Goal: Task Accomplishment & Management: Manage account settings

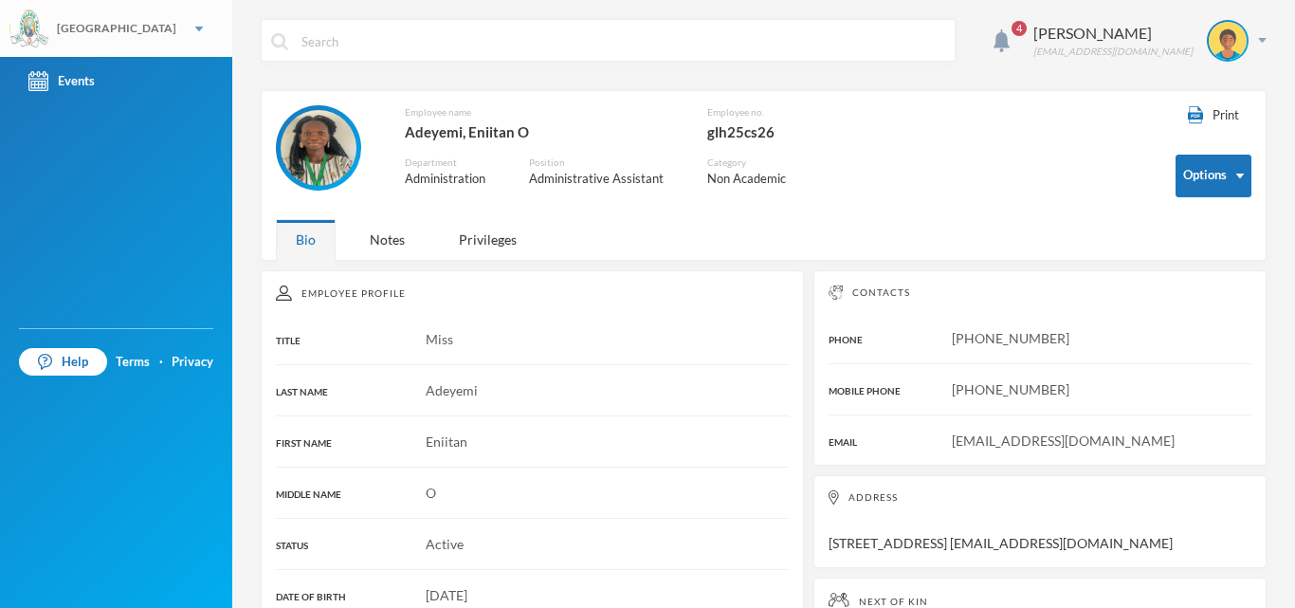
click at [153, 31] on div "[GEOGRAPHIC_DATA]" at bounding box center [116, 28] width 232 height 57
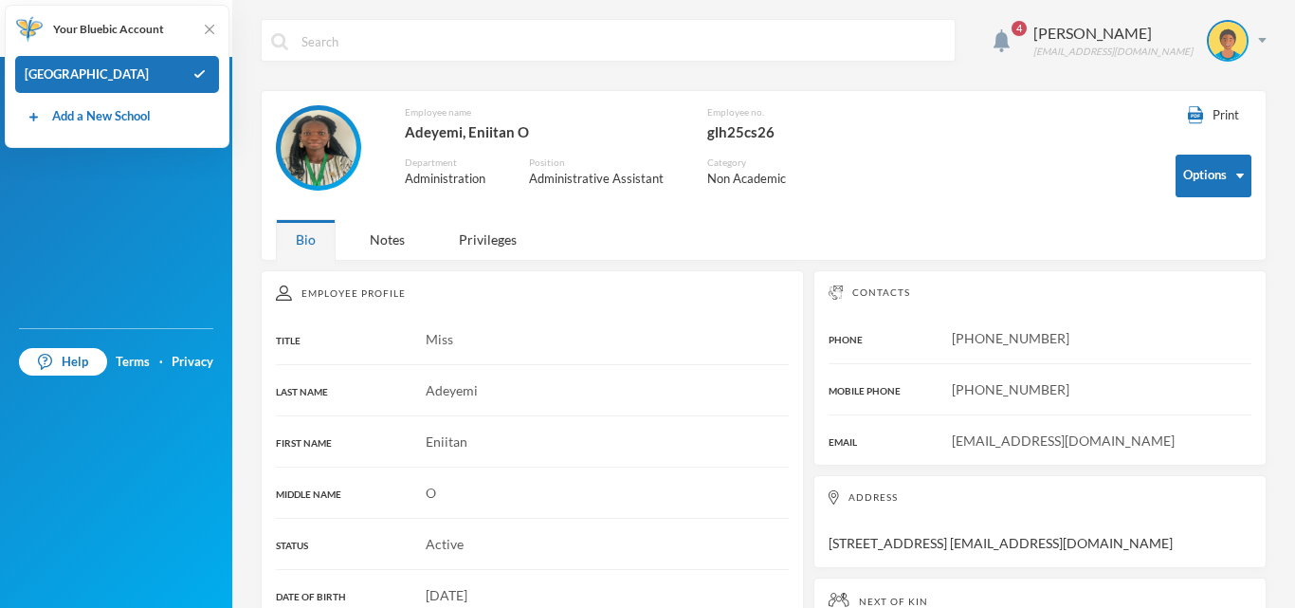
click at [122, 36] on span "Your Bluebic Account" at bounding box center [108, 29] width 111 height 17
click at [209, 37] on img at bounding box center [209, 29] width 19 height 19
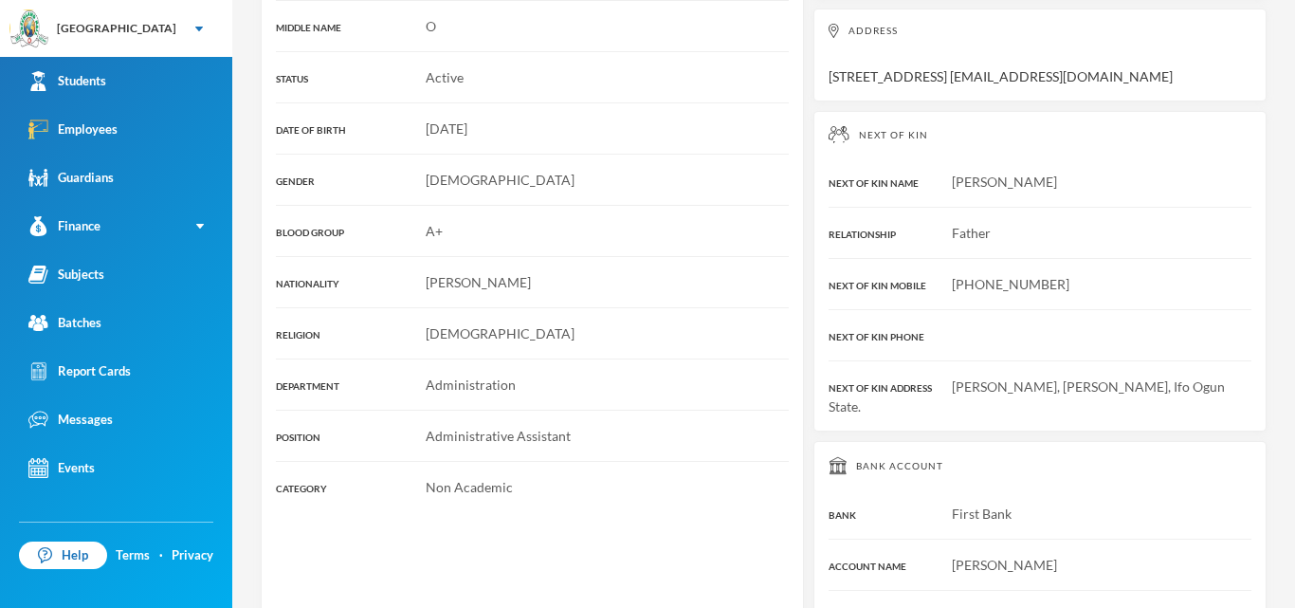
scroll to position [519, 0]
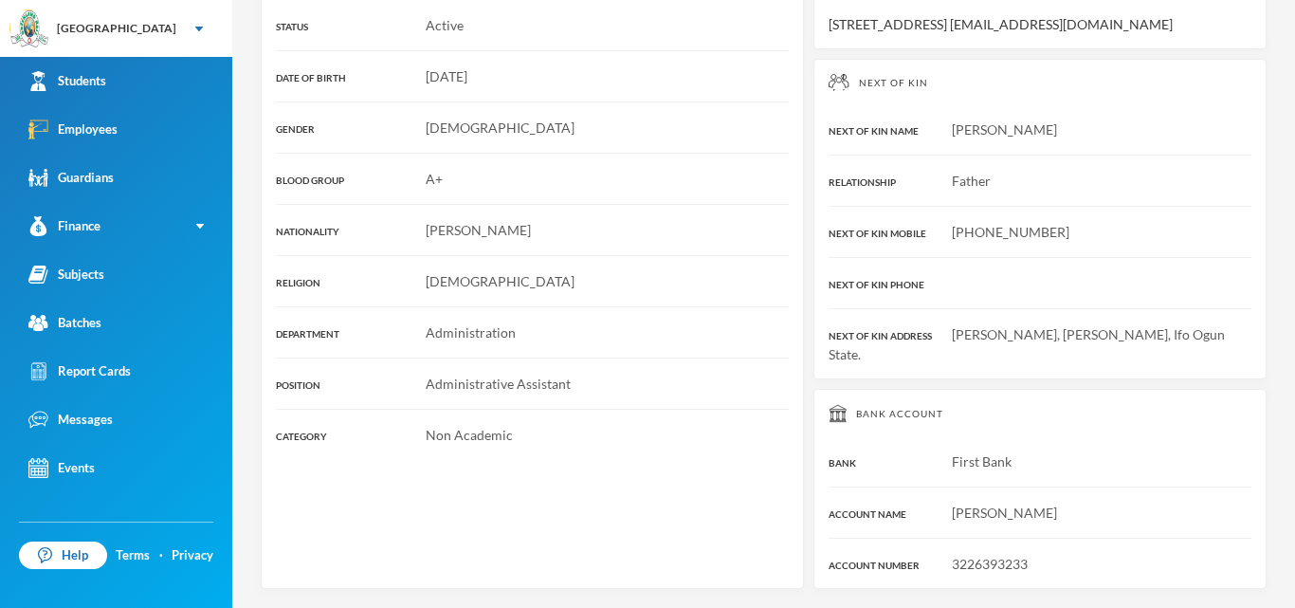
click at [992, 515] on span "Enitan Adeyemi" at bounding box center [1004, 512] width 105 height 16
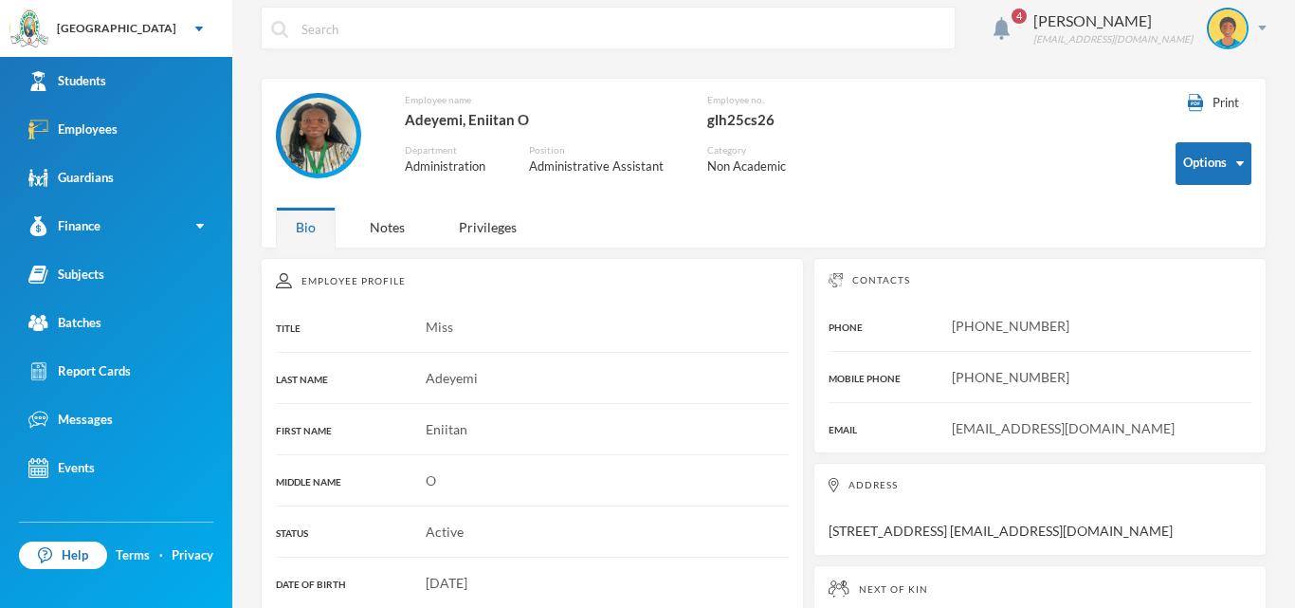
scroll to position [0, 0]
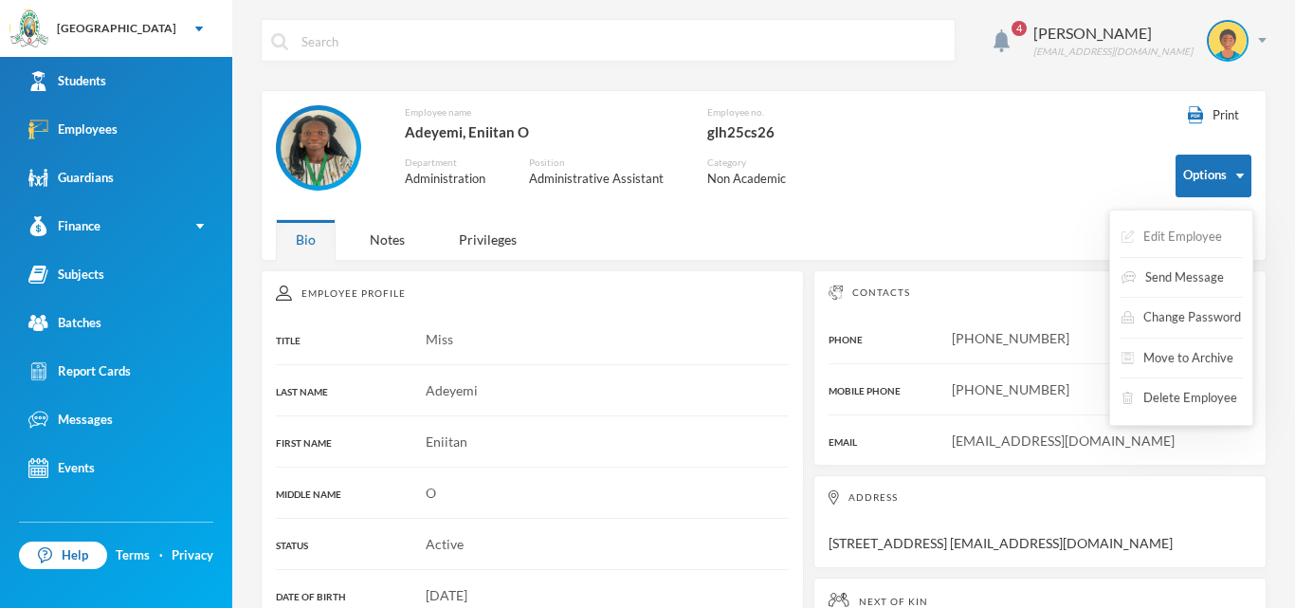
click at [1182, 243] on button "Edit Employee" at bounding box center [1172, 237] width 104 height 34
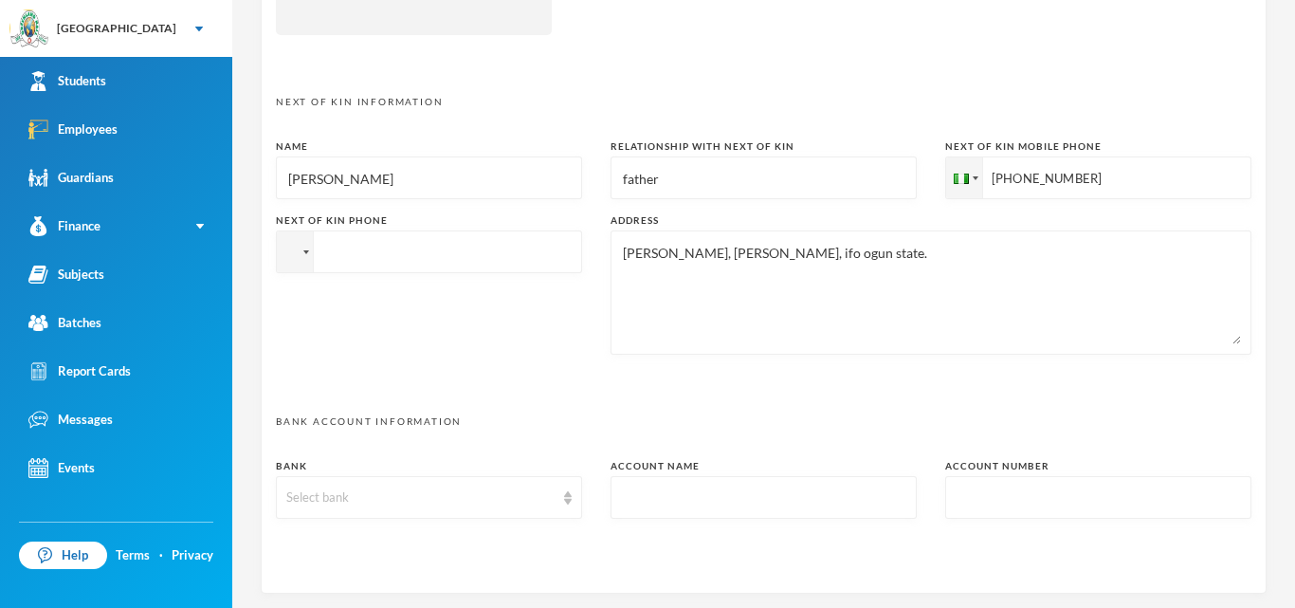
scroll to position [981, 0]
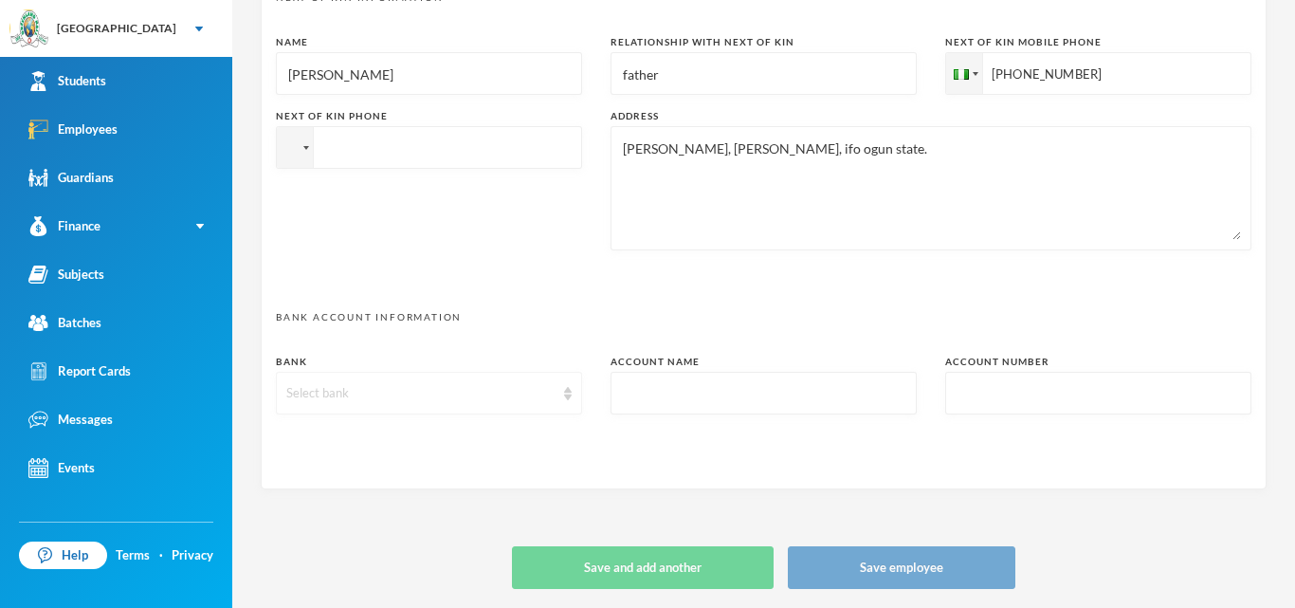
click at [569, 397] on img at bounding box center [568, 393] width 8 height 13
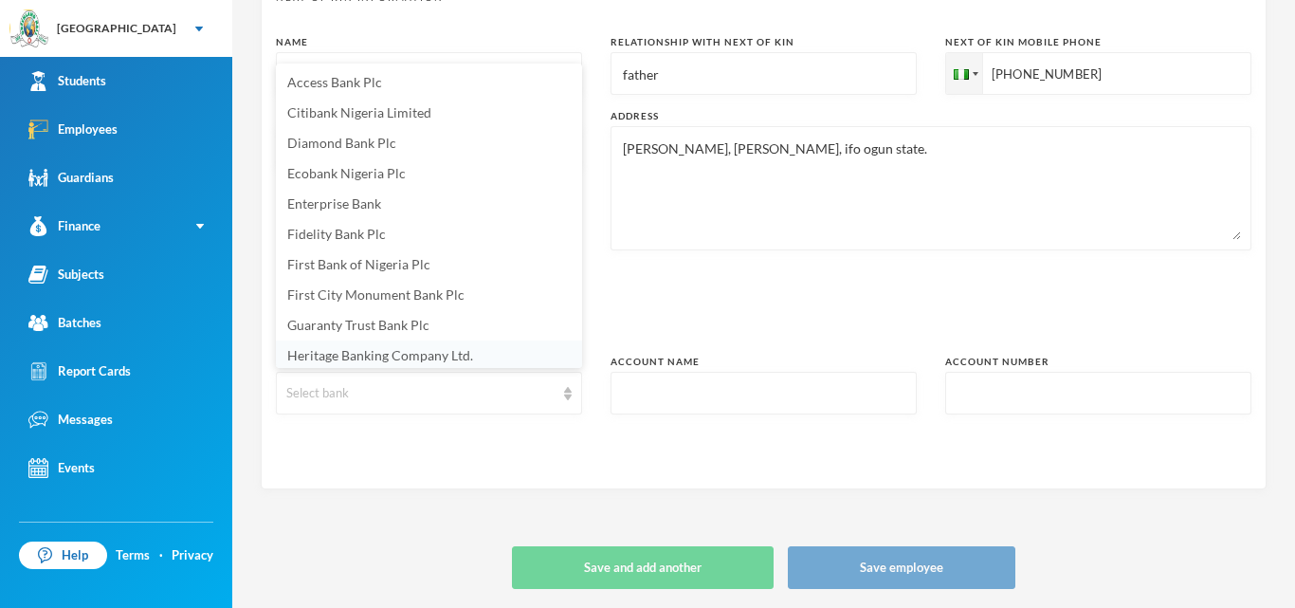
scroll to position [3, 0]
click at [308, 268] on span "First Bank of Nigeria Plc" at bounding box center [358, 261] width 143 height 16
type textarea "12, ali-ishiba street, sango-ota, ogun state eniitanadeyemi1409@gmail.com"
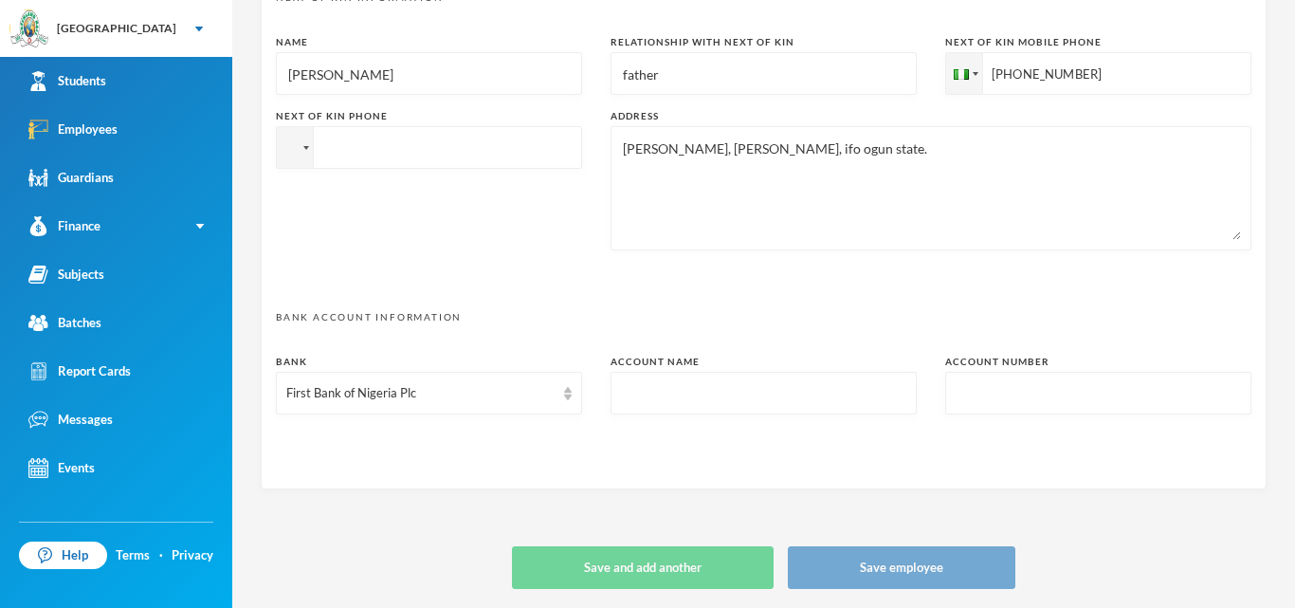
click at [639, 383] on input "text" at bounding box center [763, 394] width 285 height 43
type input "O"
type textarea "12, ali-ishiba street, sango-ota, ogun state eniitanadeyemi1409@gmail.com"
type input "Ol"
type textarea "12, ali-ishiba street, sango-ota, ogun state eniitanadeyemi1409@gmail.com"
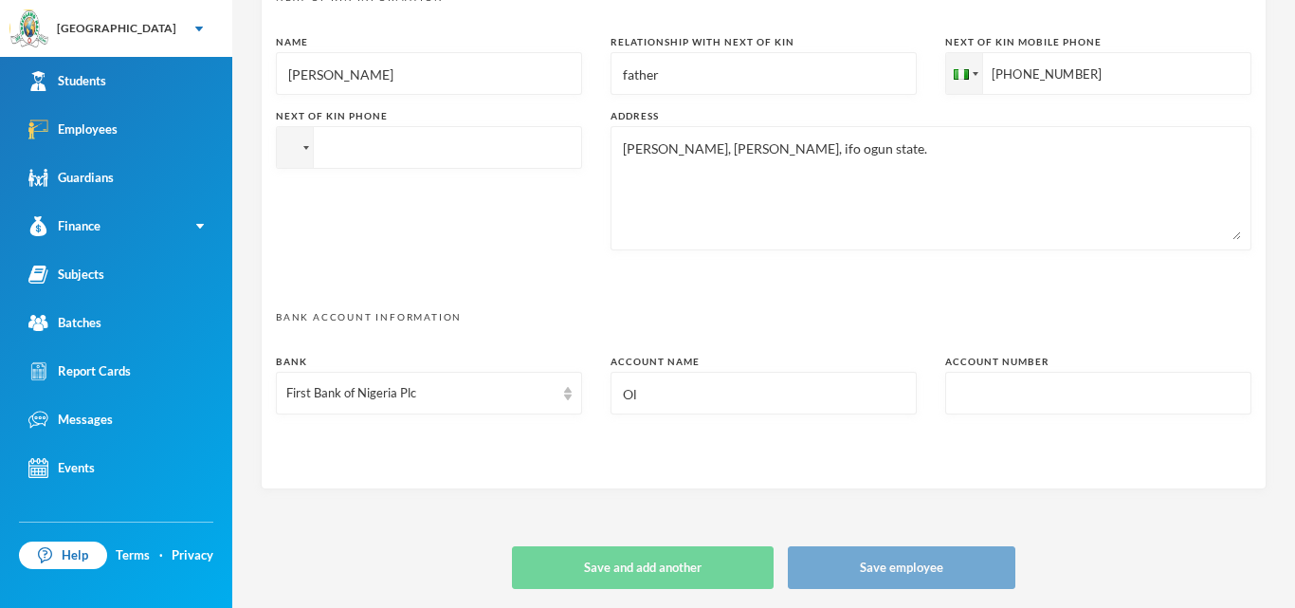
type input "Olu"
type textarea "12, ali-ishiba street, sango-ota, ogun state eniitanadeyemi1409@gmail.com"
type input "Oluw"
type textarea "12, ali-ishiba street, sango-ota, ogun state eniitanadeyemi1409@gmail.com"
type input "Oluwa"
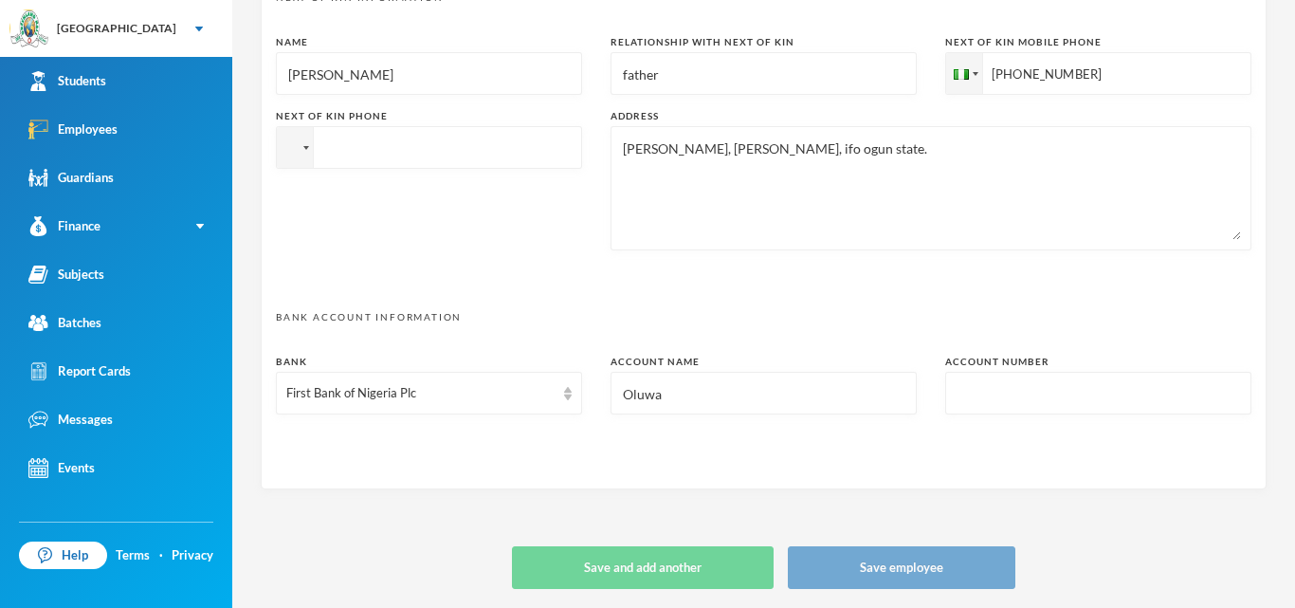
type textarea "12, ali-ishiba street, sango-ota, ogun state eniitanadeyemi1409@gmail.com"
type input "Oluwad"
type textarea "12, ali-ishiba street, sango-ota, ogun state eniitanadeyemi1409@gmail.com"
type input "Oluwada"
type textarea "12, ali-ishiba street, sango-ota, ogun state eniitanadeyemi1409@gmail.com"
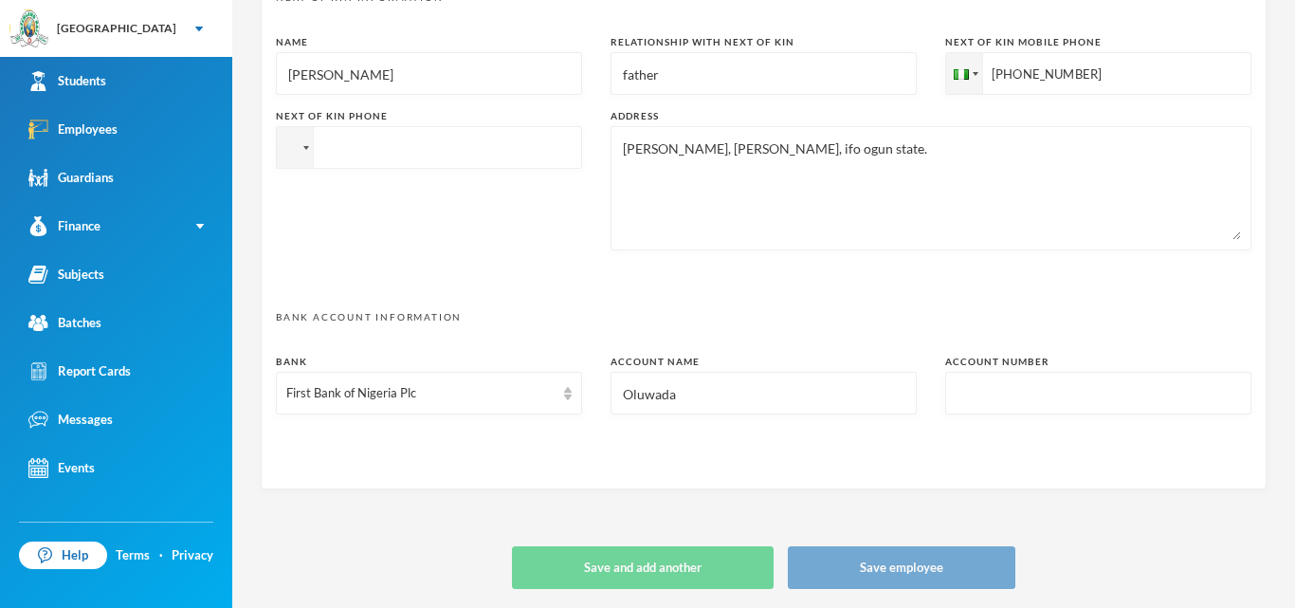
type input "Oluwadam"
type textarea "12, ali-ishiba street, sango-ota, ogun state eniitanadeyemi1409@gmail.com"
type input "Oluwadami"
type textarea "12, ali-ishiba street, sango-ota, ogun state eniitanadeyemi1409@gmail.com"
type input "Oluwadamilo"
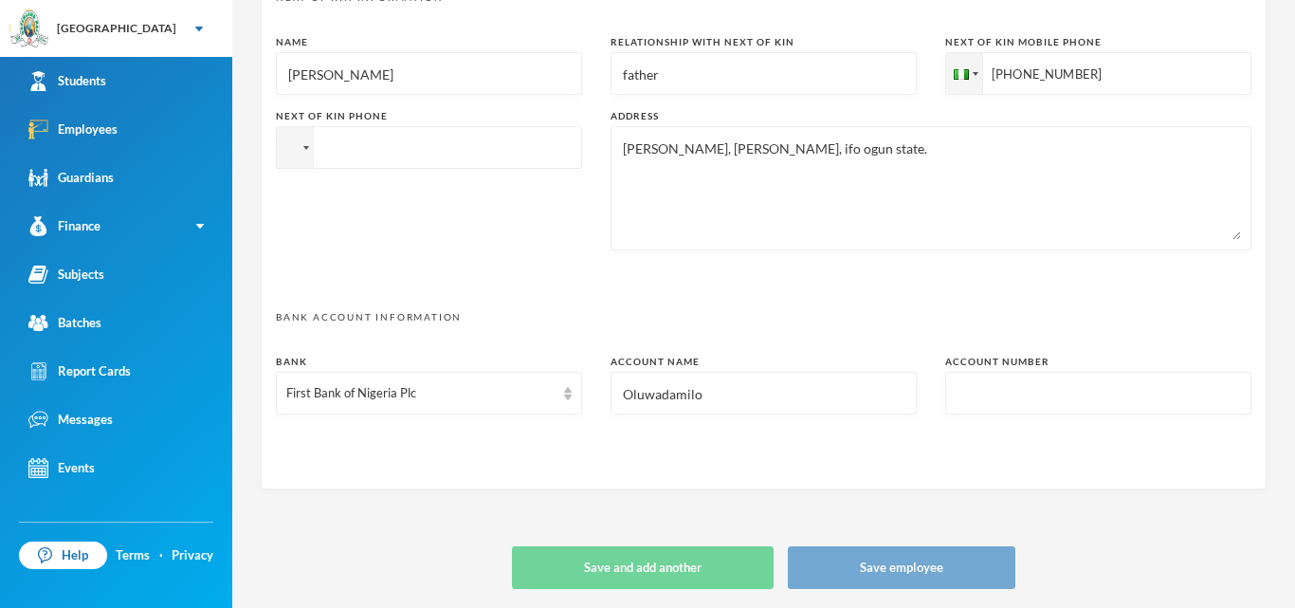
type textarea "12, ali-ishiba street, sango-ota, ogun state eniitanadeyemi1409@gmail.com"
type input "Oluwadamilol"
type textarea "12, ali-ishiba street, sango-ota, ogun state eniitanadeyemi1409@gmail.com"
type input "Oluwadamilola"
type textarea "12, ali-ishiba street, sango-ota, ogun state eniitanadeyemi1409@gmail.com"
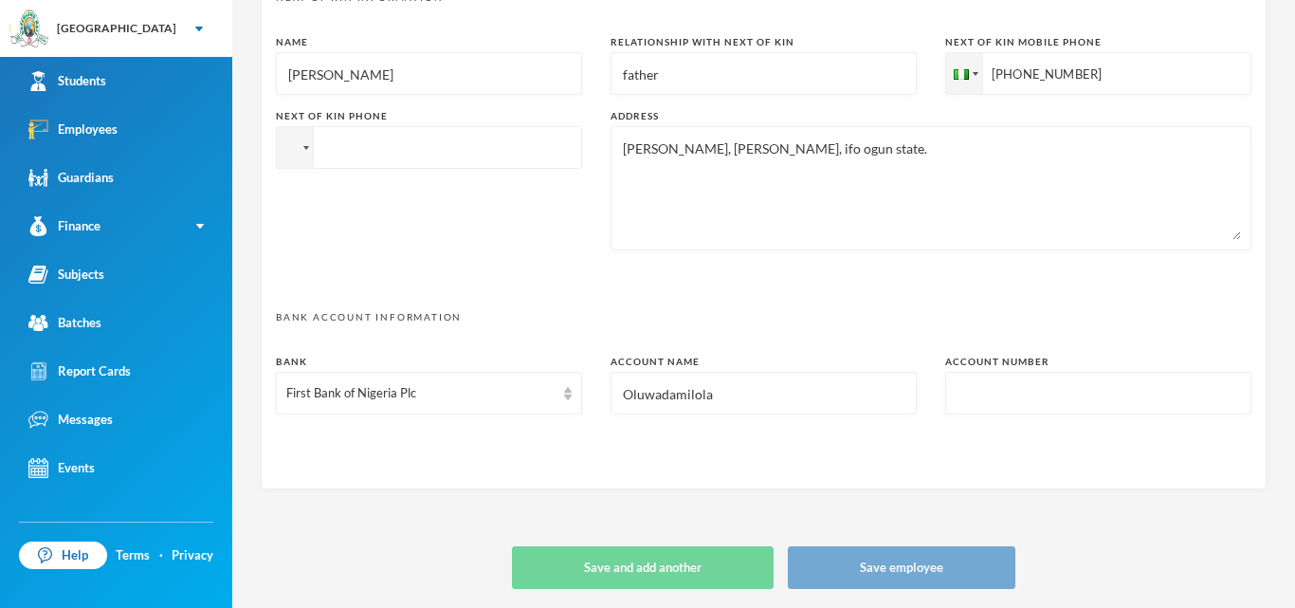
type input "Oluwadamilola"
type textarea "12, ali-ishiba street, sango-ota, ogun state eniitanadeyemi1409@gmail.com"
type input "Oluwadamilola E"
type textarea "12, ali-ishiba street, sango-ota, ogun state eniitanadeyemi1409@gmail.com"
type input "Oluwadamilola En"
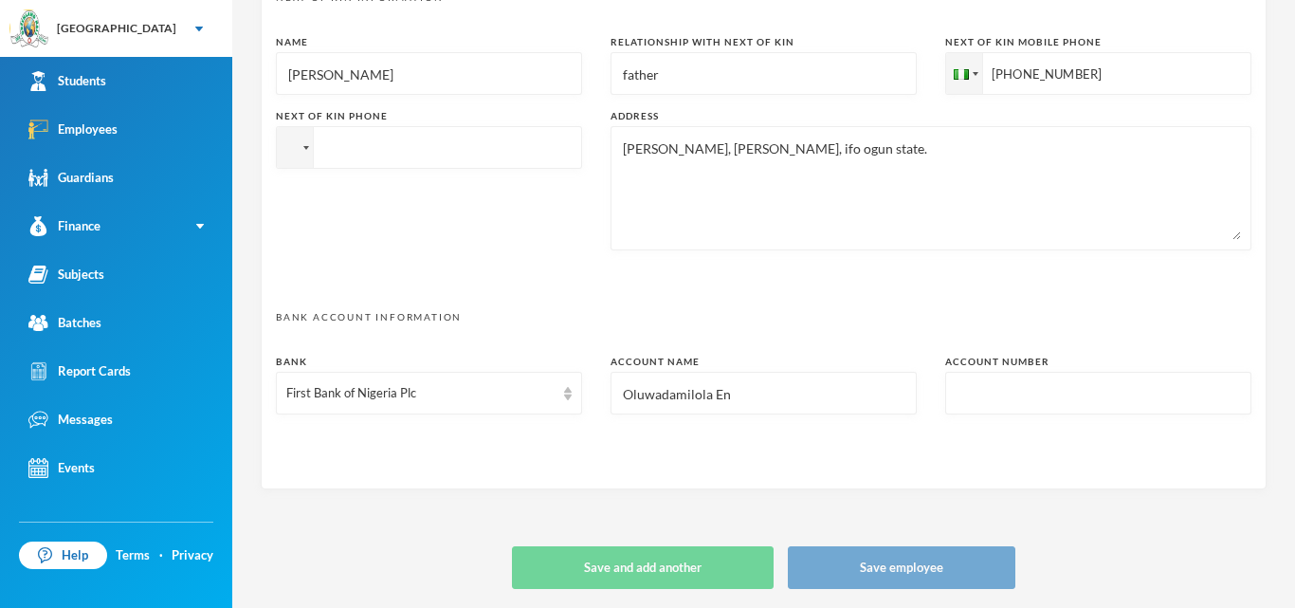
type textarea "12, ali-ishiba street, sango-ota, ogun state eniitanadeyemi1409@gmail.com"
type input "Oluwadamilola Eni"
type textarea "12, ali-ishiba street, sango-ota, ogun state eniitanadeyemi1409@gmail.com"
type input "Oluwadamilola Enit"
type textarea "12, ali-ishiba street, sango-ota, ogun state eniitanadeyemi1409@gmail.com"
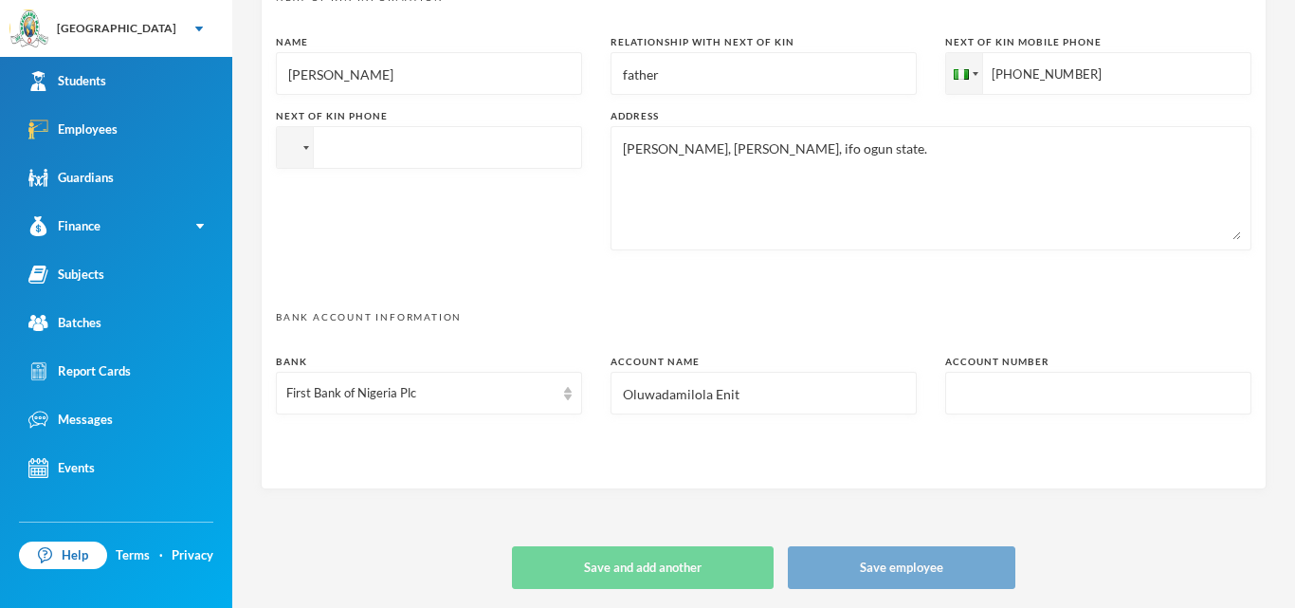
type input "Oluwadamilola Enita"
type textarea "12, ali-ishiba street, sango-ota, ogun state eniitanadeyemi1409@gmail.com"
type input "Oluwadamilola Enitan"
type textarea "12, ali-ishiba street, sango-ota, ogun state eniitanadeyemi1409@gmail.com"
type input "Oluwadamilola Enitan"
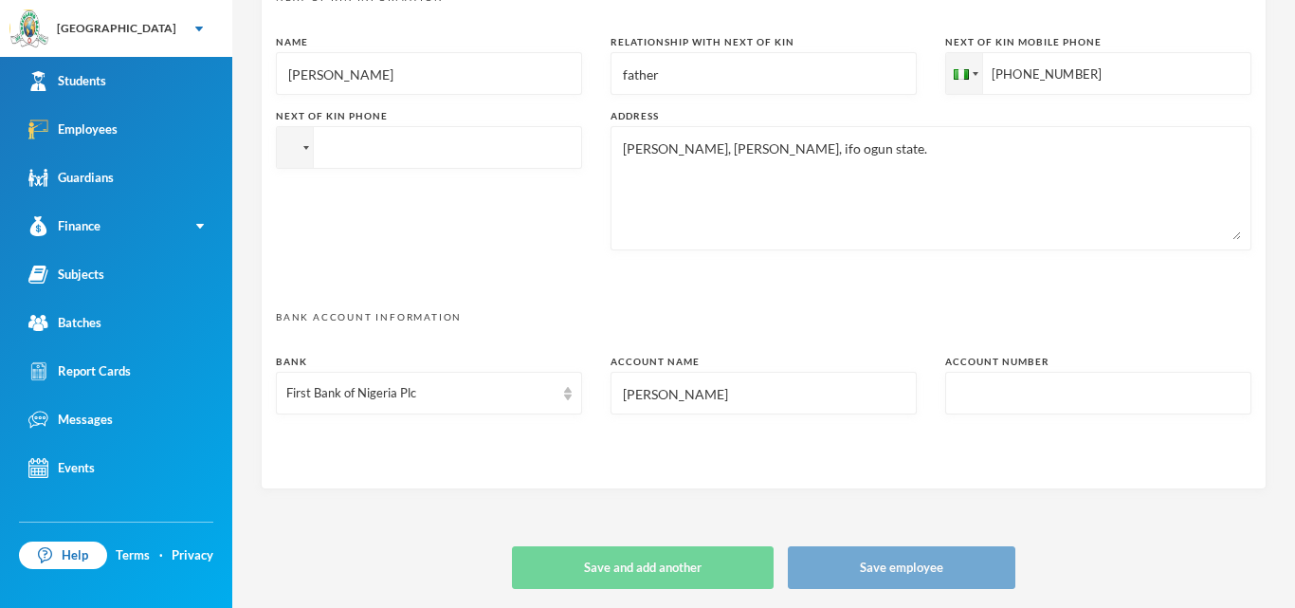
type textarea "12, ali-ishiba street, sango-ota, ogun state eniitanadeyemi1409@gmail.com"
type input "Oluwadamilola Enitan A"
type textarea "12, ali-ishiba street, sango-ota, ogun state eniitanadeyemi1409@gmail.com"
type input "Oluwadamilola Enitan Ad"
type textarea "12, ali-ishiba street, sango-ota, ogun state eniitanadeyemi1409@gmail.com"
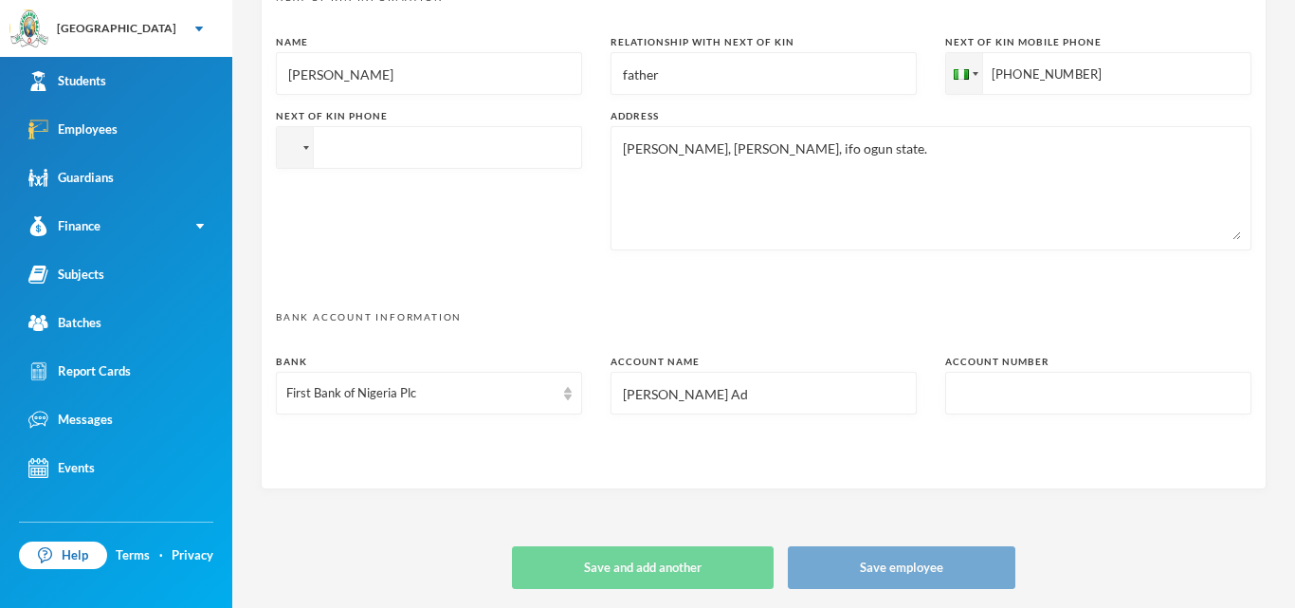
type input "Oluwadamilola Enitan Ade"
type textarea "12, ali-ishiba street, sango-ota, ogun state eniitanadeyemi1409@gmail.com"
type input "Oluwadamilola Enitan Adey"
type textarea "12, ali-ishiba street, sango-ota, ogun state eniitanadeyemi1409@gmail.com"
type input "Oluwadamilola Enitan Adeye"
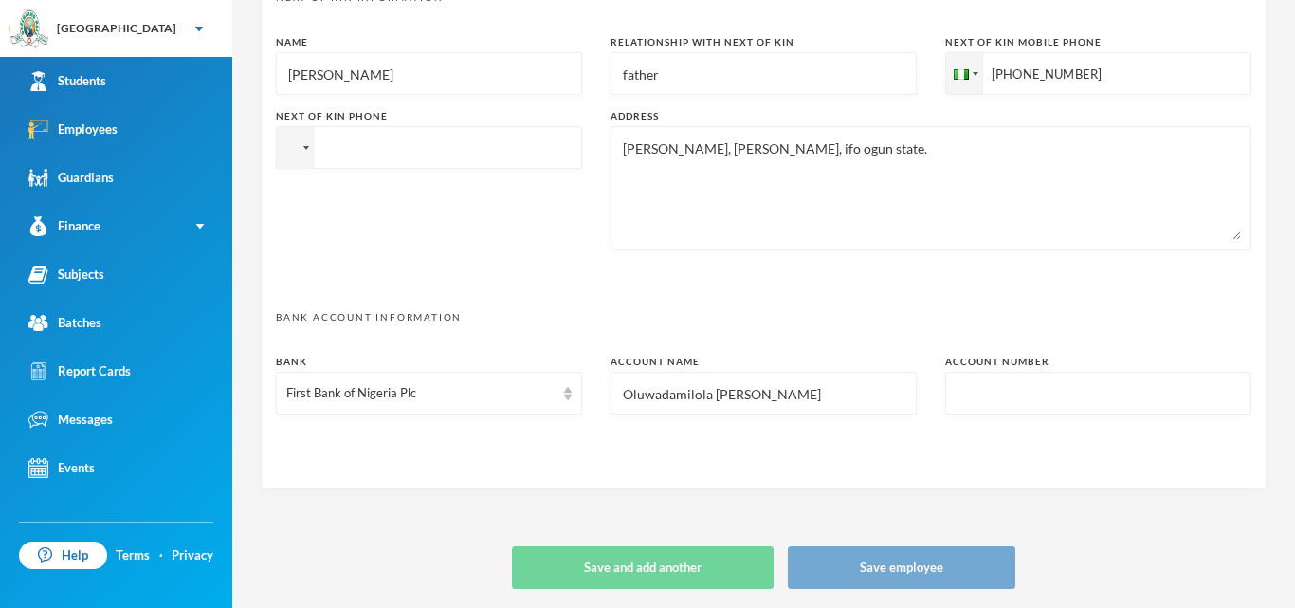
type textarea "12, ali-ishiba street, sango-ota, ogun state eniitanadeyemi1409@gmail.com"
type input "Oluwadamilola Enitan Adeyem"
type textarea "12, ali-ishiba street, sango-ota, ogun state eniitanadeyemi1409@gmail.com"
type input "Oluwadamilola Enitan Adeyemi"
click at [991, 398] on input "text" at bounding box center [1098, 394] width 285 height 43
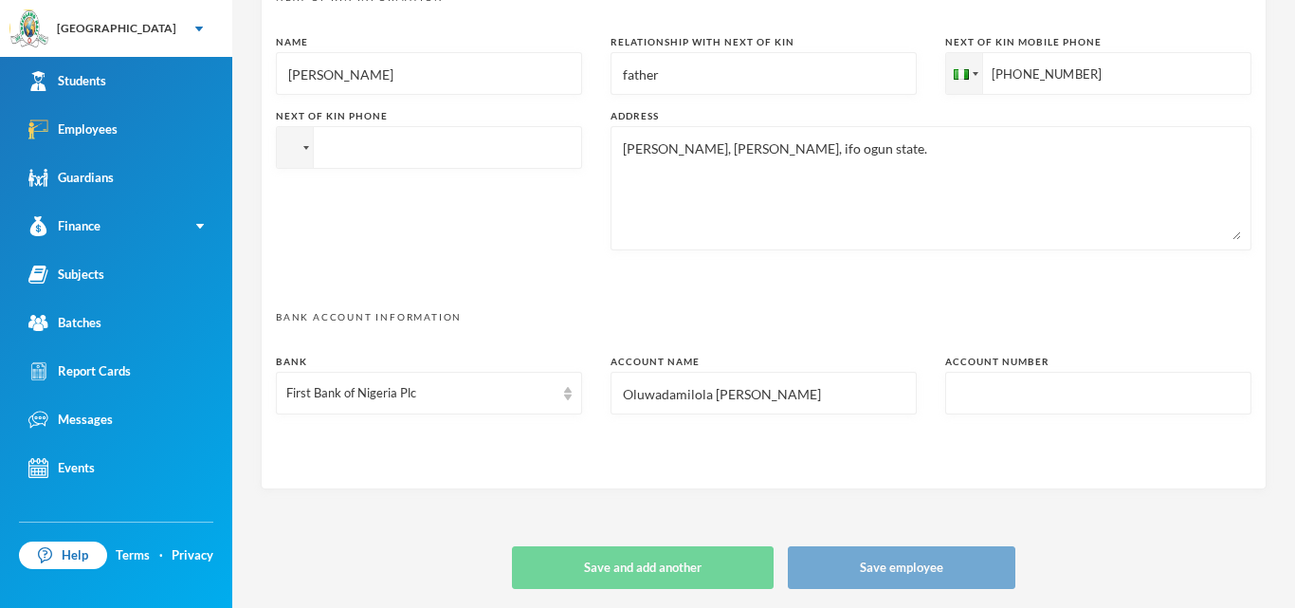
type textarea "12, ali-ishiba street, sango-ota, ogun state eniitanadeyemi1409@gmail.com"
type input "3"
type textarea "12, ali-ishiba street, sango-ota, ogun state eniitanadeyemi1409@gmail.com"
type input "32"
type textarea "12, ali-ishiba street, sango-ota, ogun state eniitanadeyemi1409@gmail.com"
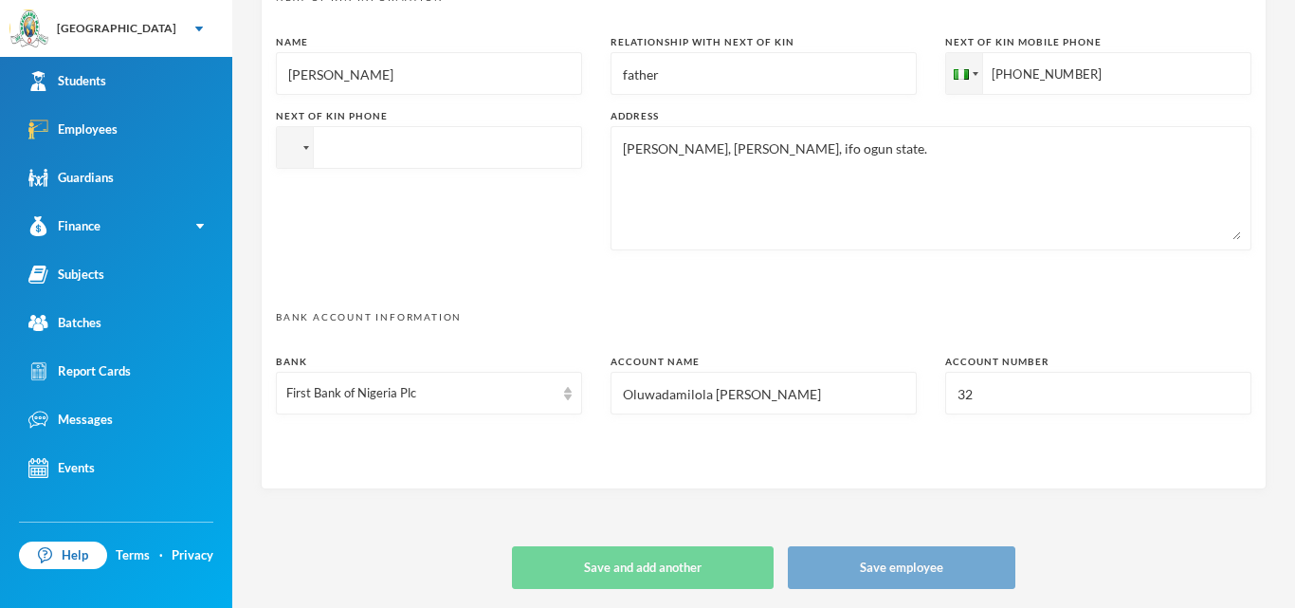
type input "322"
type textarea "12, ali-ishiba street, sango-ota, ogun state eniitanadeyemi1409@gmail.com"
type input "3226"
type textarea "12, ali-ishiba street, sango-ota, ogun state eniitanadeyemi1409@gmail.com"
type input "32263"
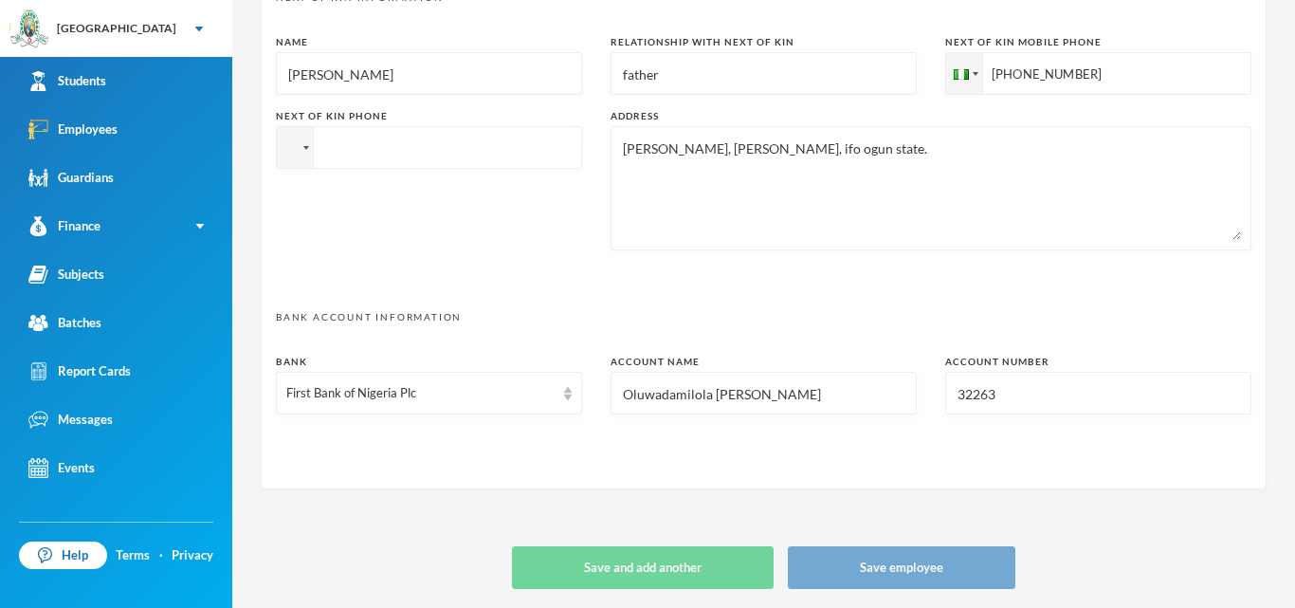
type textarea "12, ali-ishiba street, sango-ota, ogun state eniitanadeyemi1409@gmail.com"
type input "322639"
type textarea "12, ali-ishiba street, sango-ota, ogun state eniitanadeyemi1409@gmail.com"
type input "3226393"
type textarea "12, ali-ishiba street, sango-ota, ogun state eniitanadeyemi1409@gmail.com"
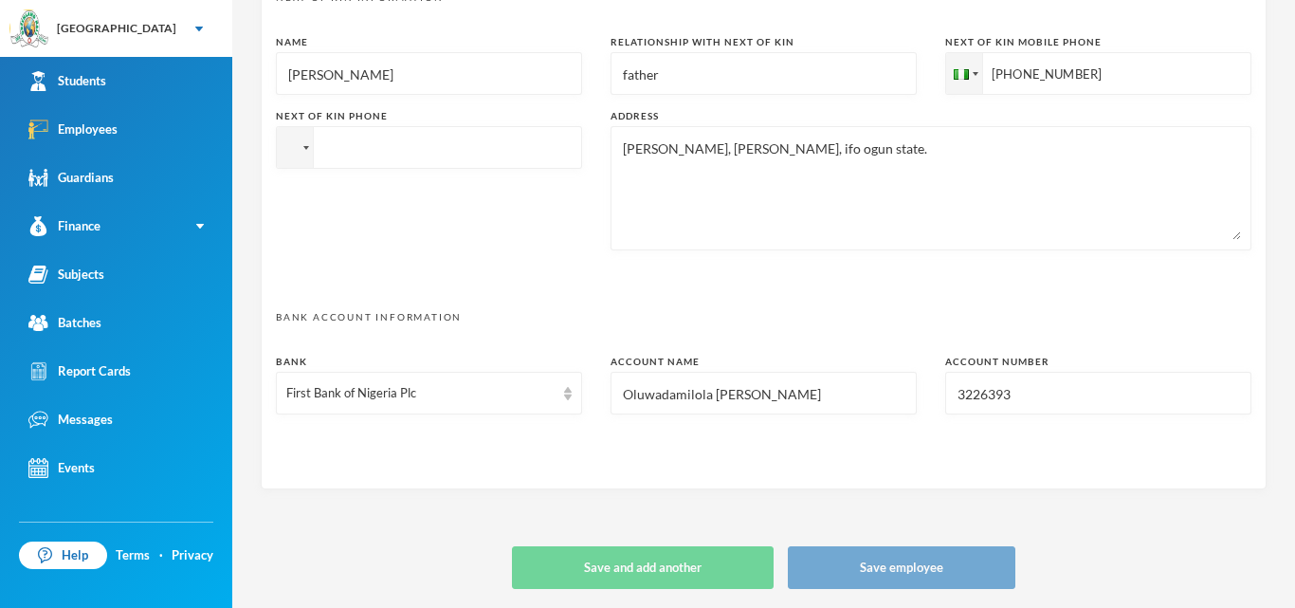
type input "32263932"
type textarea "12, ali-ishiba street, sango-ota, ogun state eniitanadeyemi1409@gmail.com"
type input "322639323"
type textarea "12, ali-ishiba street, sango-ota, ogun state eniitanadeyemi1409@gmail.com"
type input "3226393233"
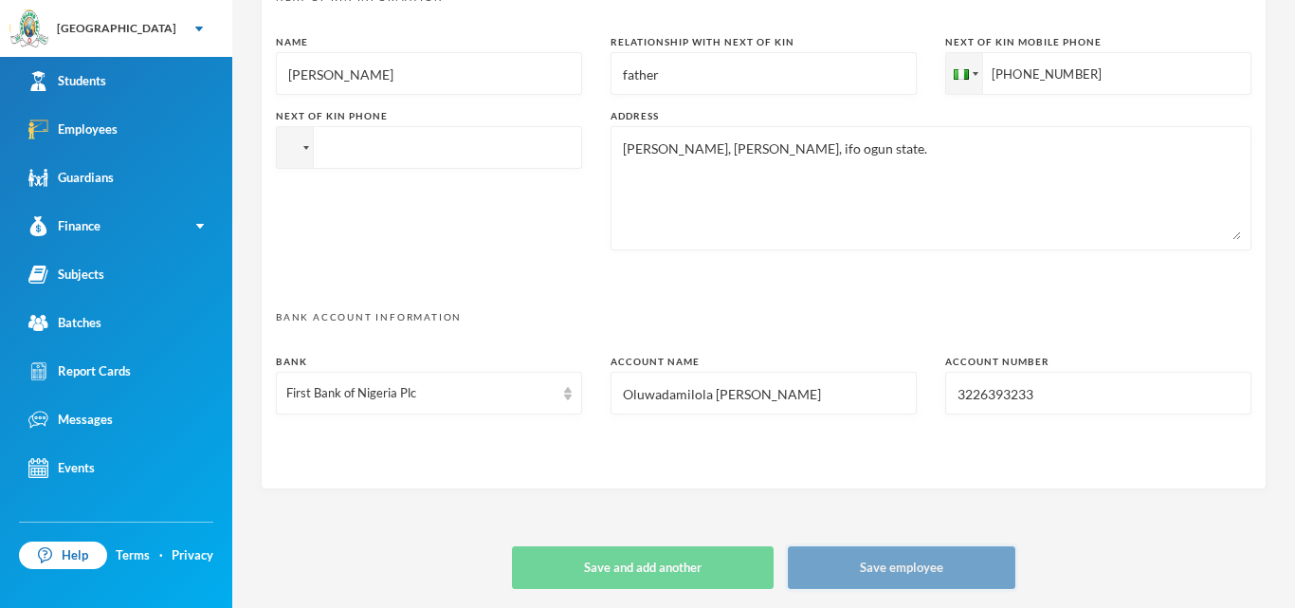
click at [843, 573] on button "Save employee" at bounding box center [902, 567] width 228 height 43
click at [898, 570] on button "Save employee" at bounding box center [902, 567] width 228 height 43
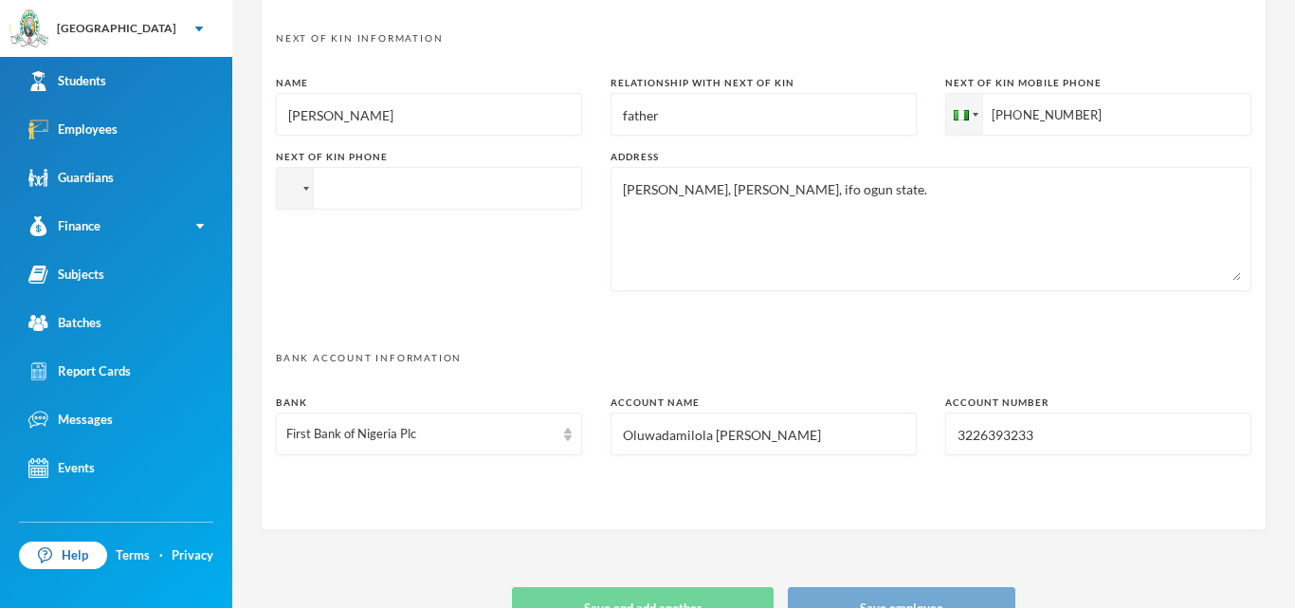
scroll to position [981, 0]
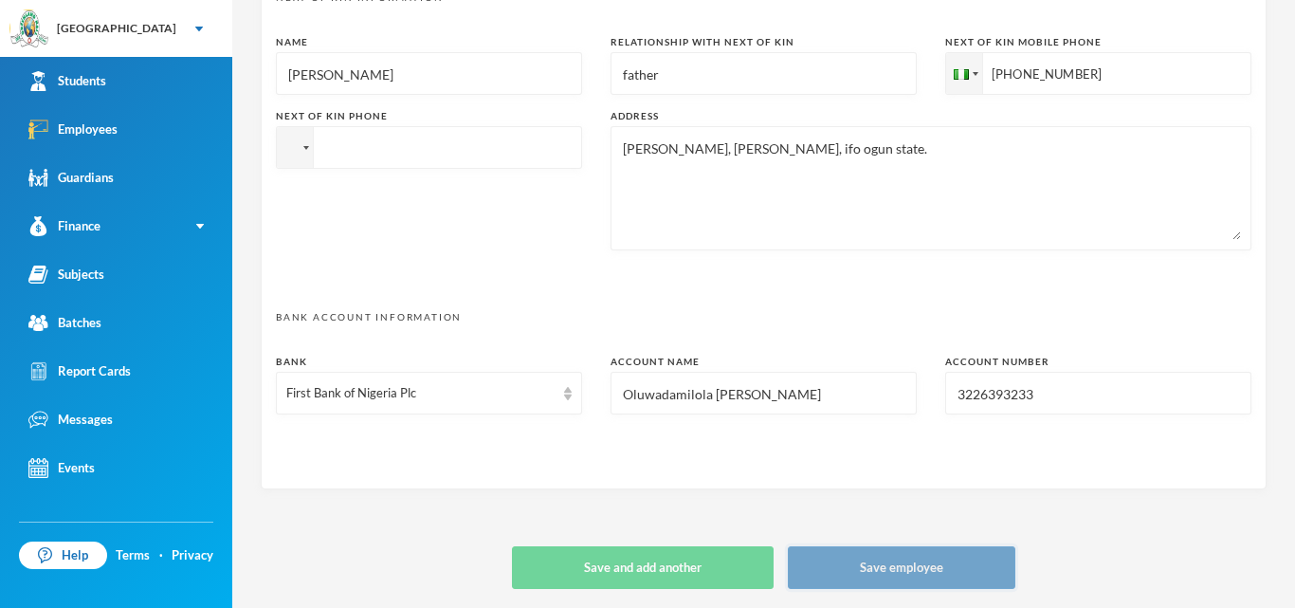
click at [949, 576] on button "Save employee" at bounding box center [902, 567] width 228 height 43
click at [885, 570] on button "Save employee" at bounding box center [902, 567] width 228 height 43
click at [921, 573] on button "Save employee" at bounding box center [902, 567] width 228 height 43
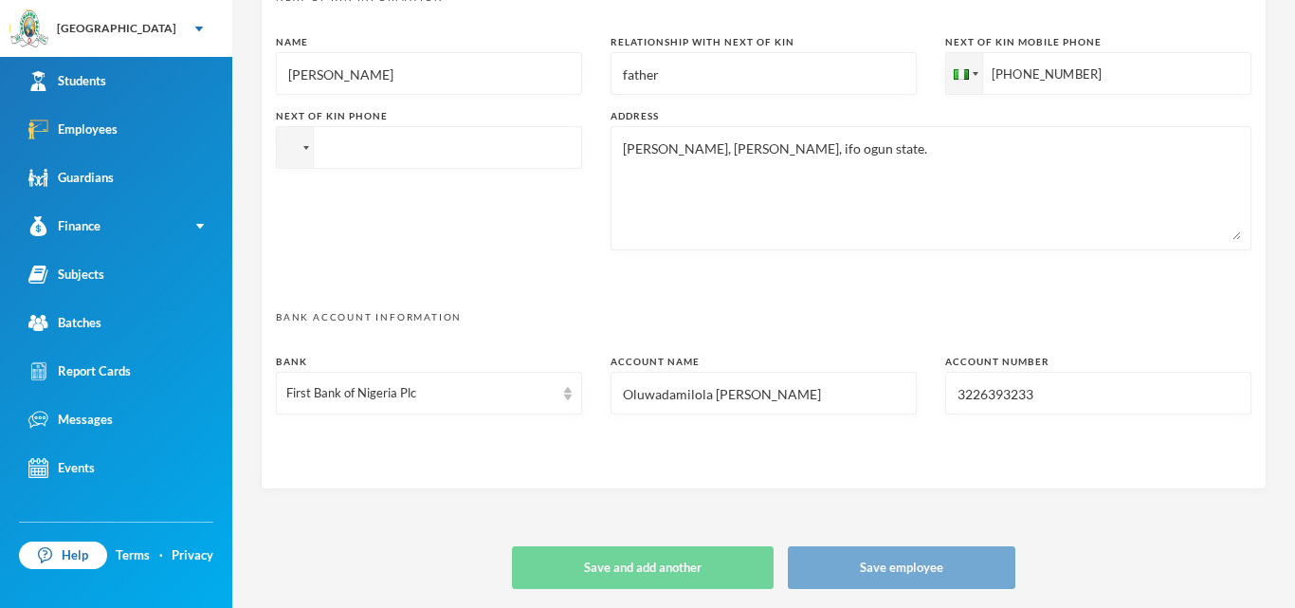
click at [1063, 399] on input "3226393233" at bounding box center [1098, 394] width 285 height 43
type textarea "12, ali-ishiba street, sango-ota, ogun state eniitanadeyemi1409@gmail.com"
type input "322639323"
type textarea "12, ali-ishiba street, sango-ota, ogun state eniitanadeyemi1409@gmail.com"
type input "3226393233"
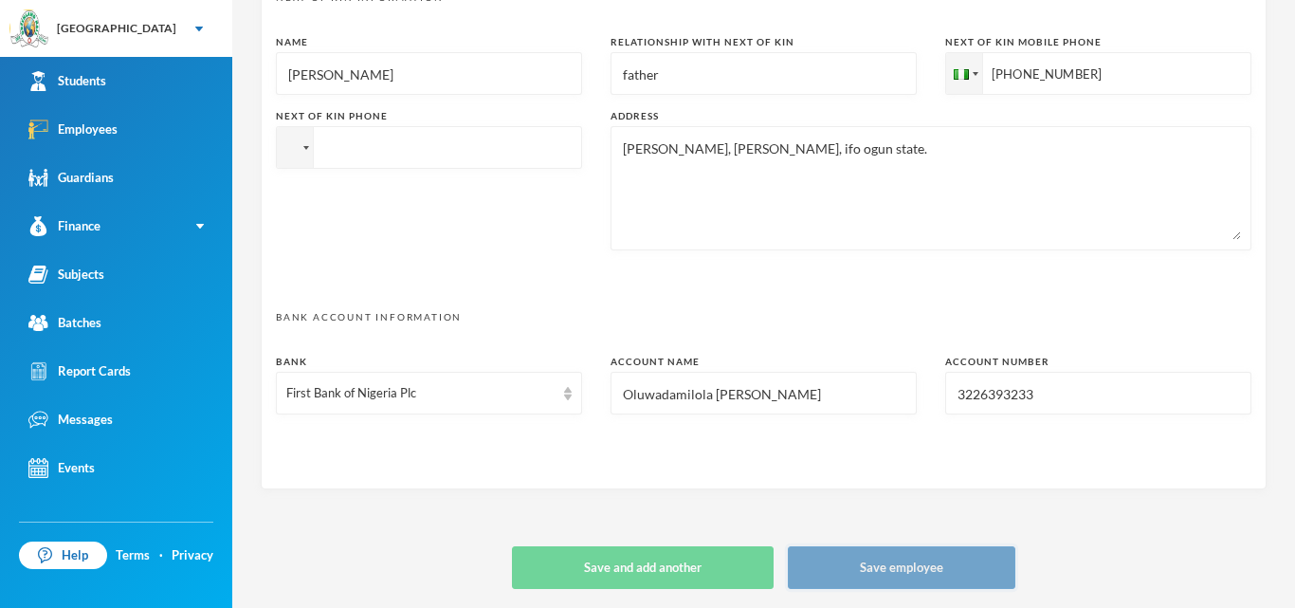
click at [934, 568] on button "Save employee" at bounding box center [902, 567] width 228 height 43
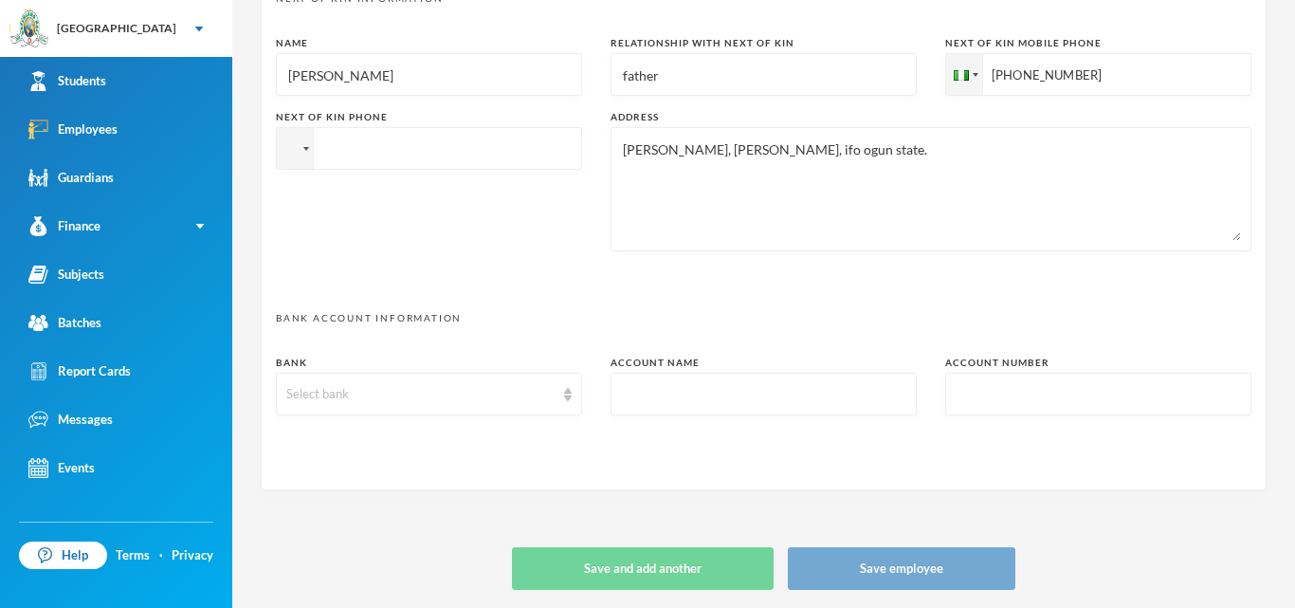
scroll to position [981, 0]
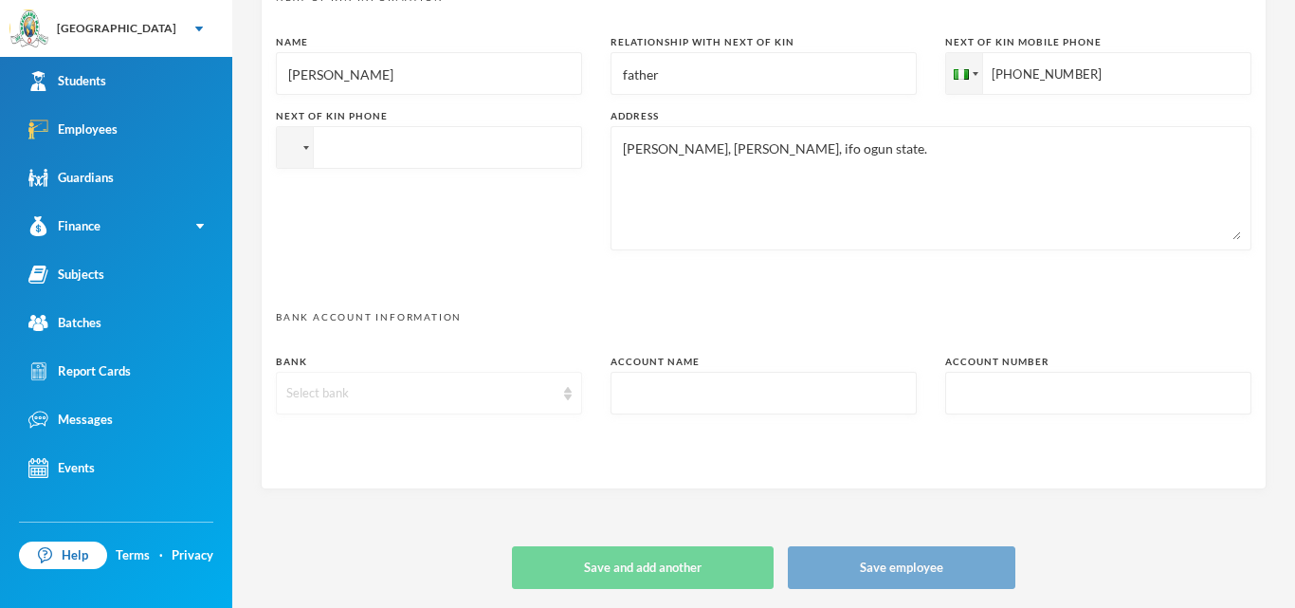
click at [465, 390] on div "Select bank" at bounding box center [420, 393] width 268 height 19
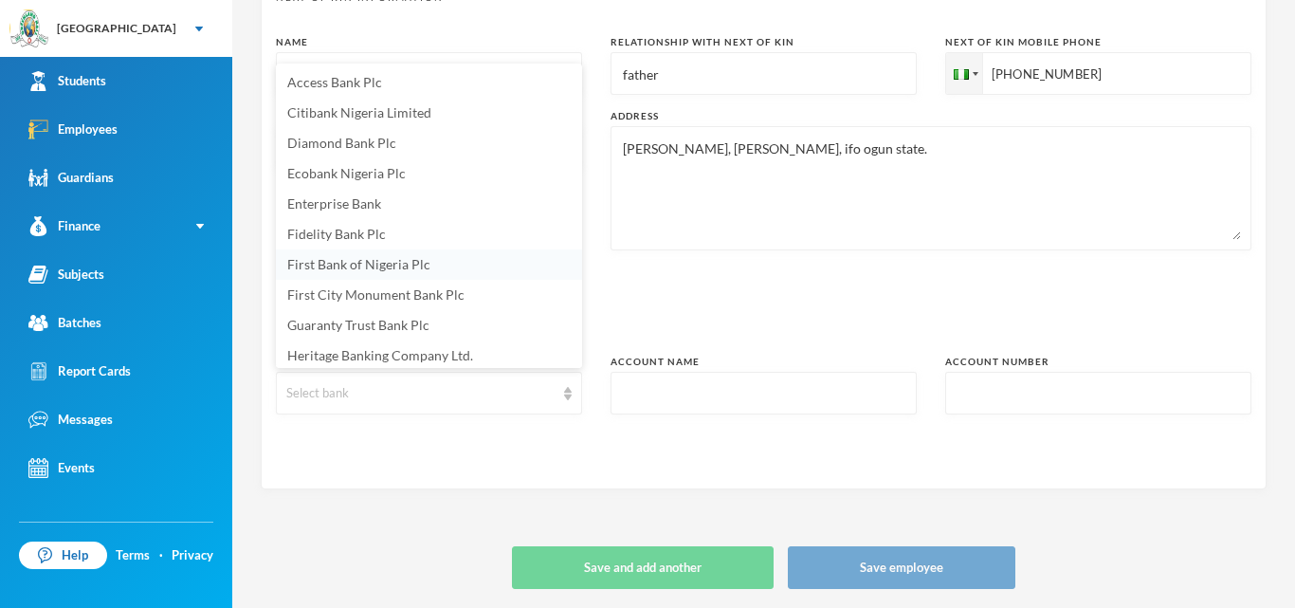
click at [421, 265] on span "First Bank of Nigeria Plc" at bounding box center [358, 264] width 143 height 16
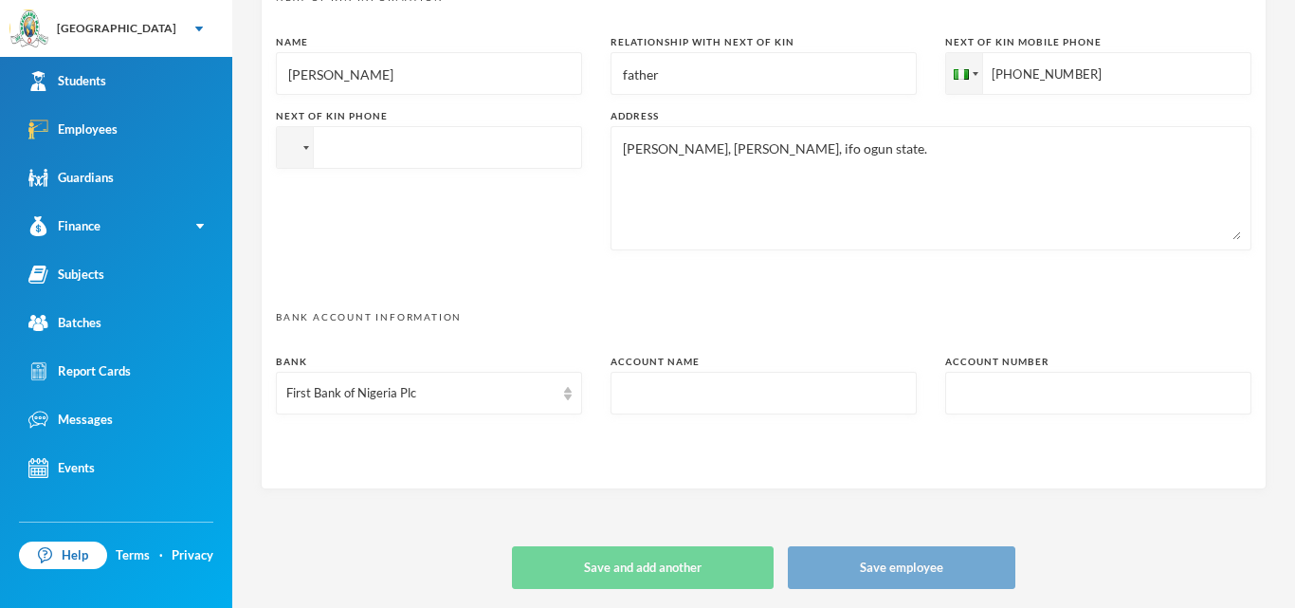
click at [651, 404] on input "text" at bounding box center [763, 394] width 285 height 43
click at [727, 395] on input "Oluwadamilola E. Adeyemi" at bounding box center [763, 394] width 285 height 43
type input "Oluwadamilola Enitan Adeyemi"
click at [1001, 402] on input "text" at bounding box center [1098, 394] width 285 height 43
type input "3226393233"
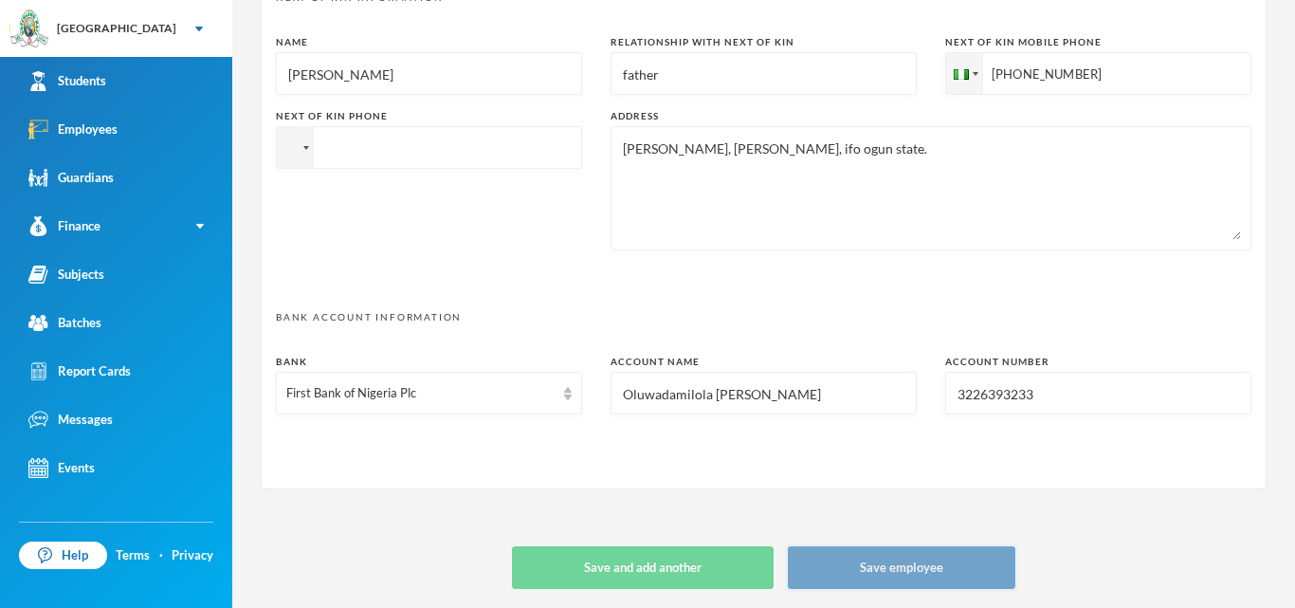
click at [939, 564] on button "Save employee" at bounding box center [902, 567] width 228 height 43
click at [753, 394] on input "Oluwadamilola Enitan Adeyemi" at bounding box center [763, 394] width 285 height 43
click at [906, 571] on button "Save employee" at bounding box center [902, 567] width 228 height 43
click at [727, 401] on input "Oluwadamilola E. Adeyemi" at bounding box center [763, 394] width 285 height 43
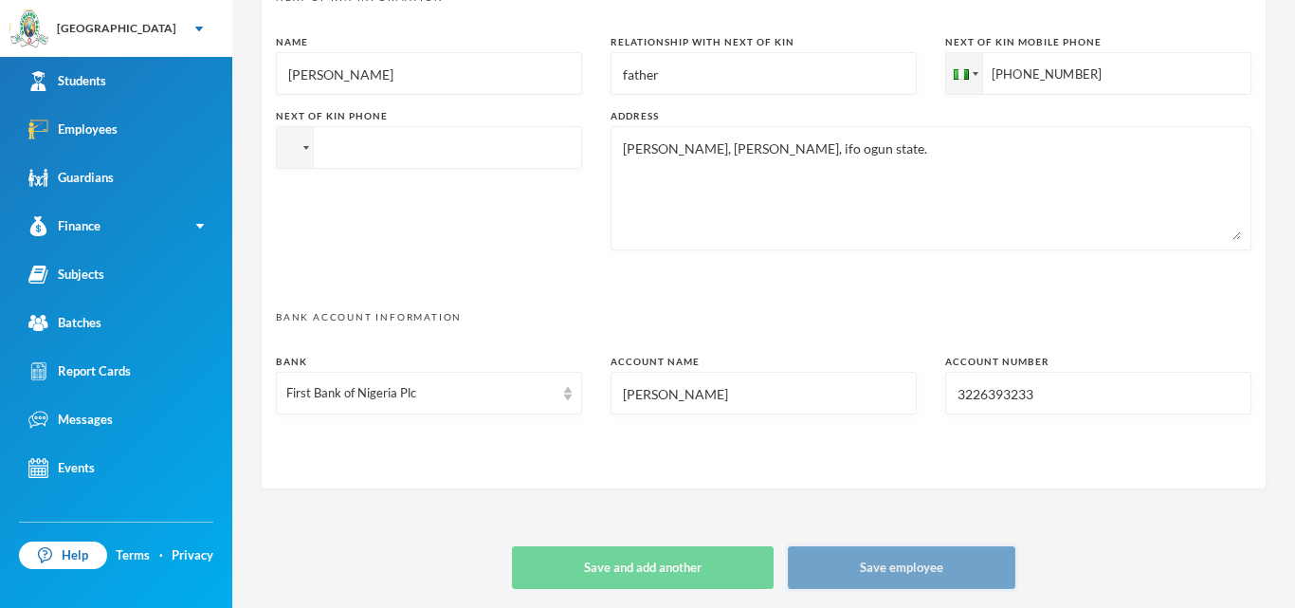
type input "Oluwadamilola Adeyemi"
click at [888, 575] on button "Save employee" at bounding box center [902, 567] width 228 height 43
click at [905, 566] on button "Save employee" at bounding box center [902, 567] width 228 height 43
click at [898, 559] on button "Save employee" at bounding box center [902, 567] width 228 height 43
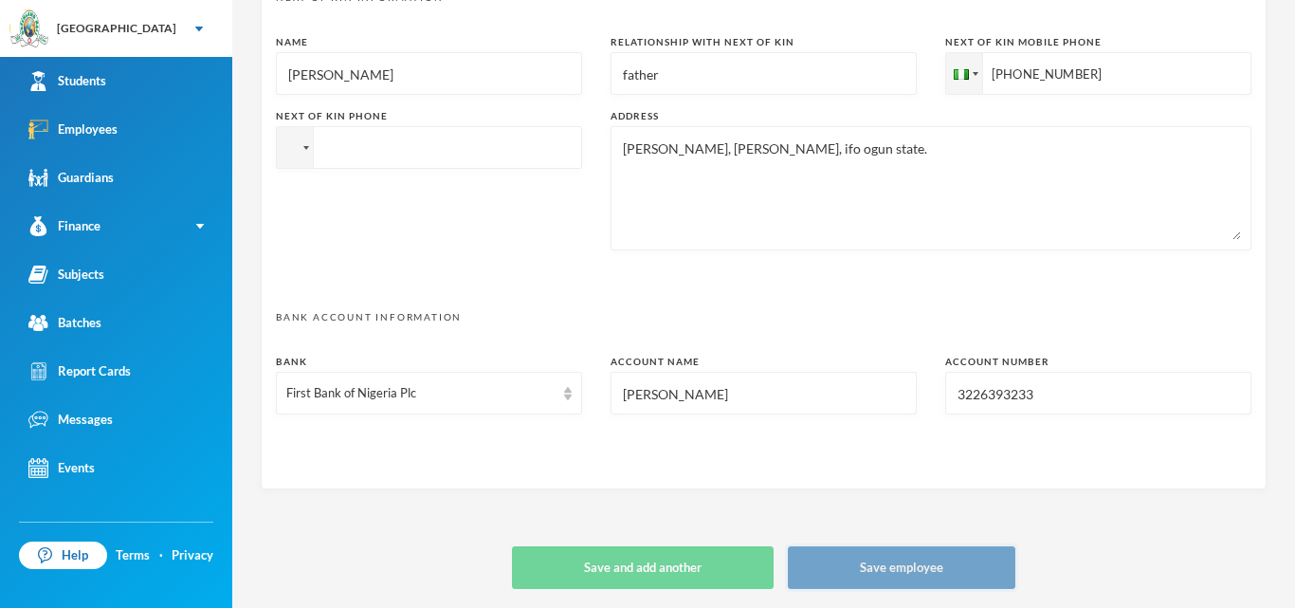
click at [896, 574] on button "Save employee" at bounding box center [902, 567] width 228 height 43
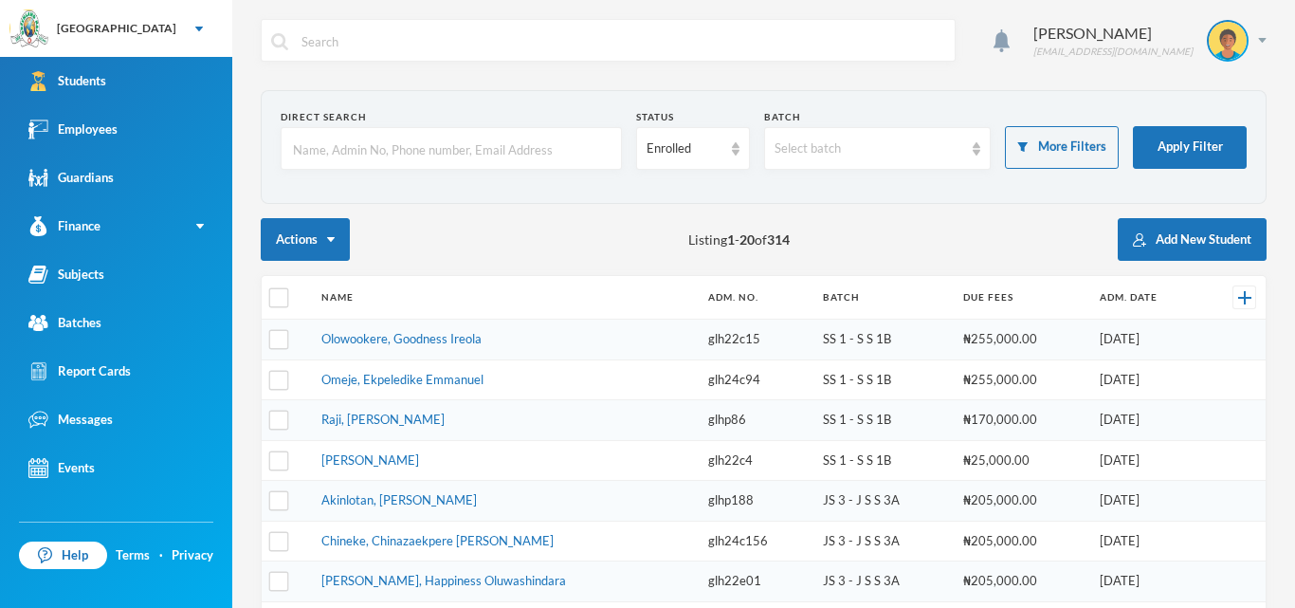
checkbox input "false"
click at [1226, 45] on img at bounding box center [1228, 41] width 38 height 38
click at [1225, 87] on div "My Profile" at bounding box center [1214, 94] width 85 height 20
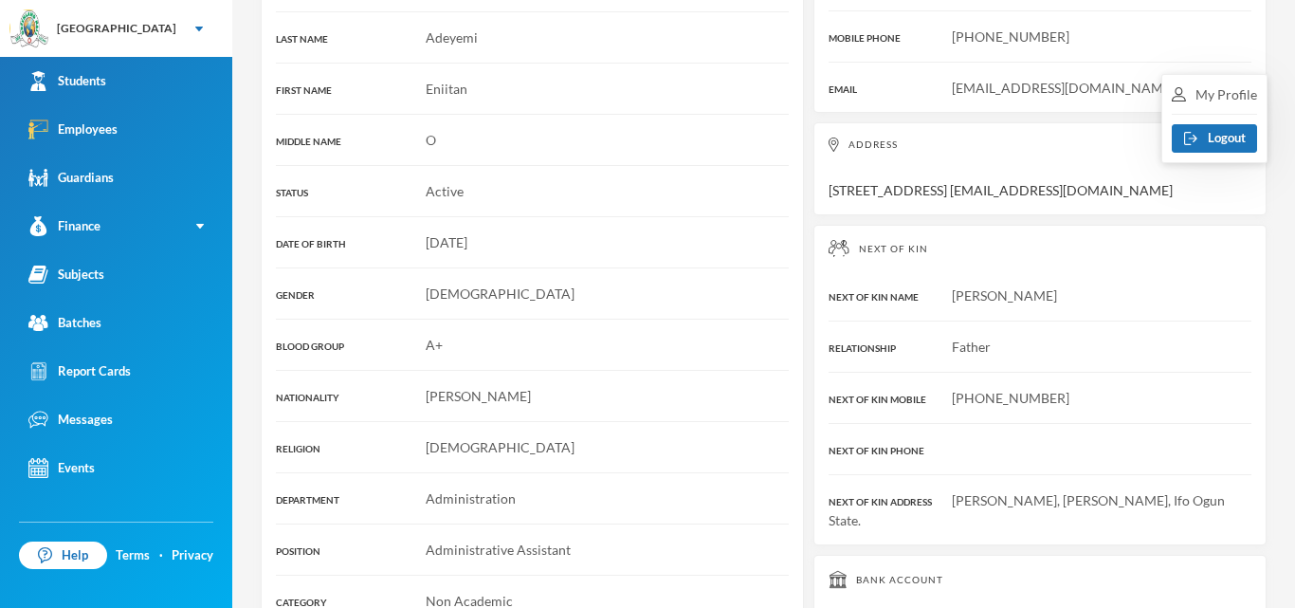
scroll to position [519, 0]
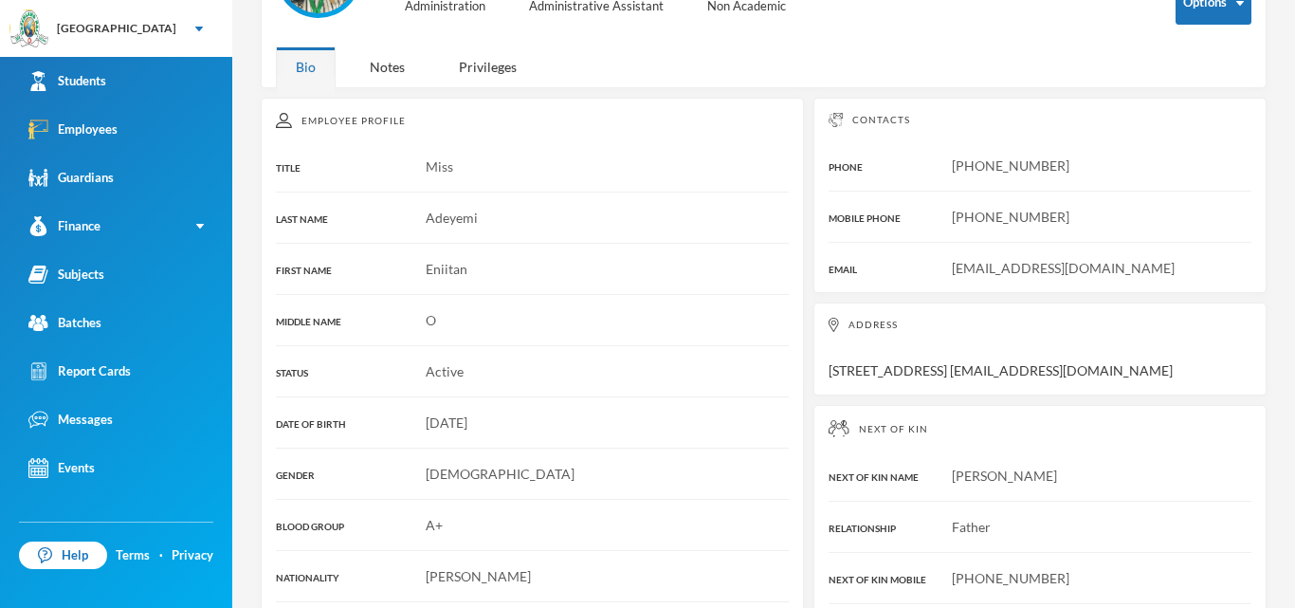
scroll to position [519, 0]
